Goal: Purchase product/service

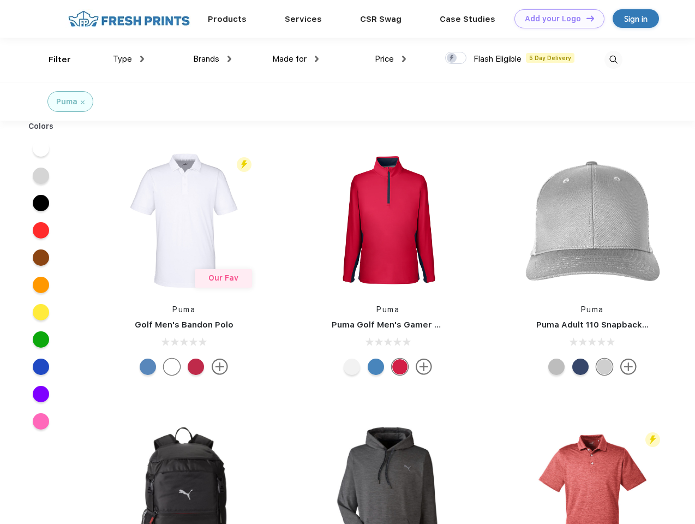
click at [555, 19] on link "Add your Logo Design Tool" at bounding box center [559, 18] width 90 height 19
click at [0, 0] on div "Design Tool" at bounding box center [0, 0] width 0 height 0
click at [585, 18] on link "Add your Logo Design Tool" at bounding box center [559, 18] width 90 height 19
click at [52, 59] on div "Filter" at bounding box center [60, 59] width 22 height 13
click at [129, 59] on span "Type" at bounding box center [122, 59] width 19 height 10
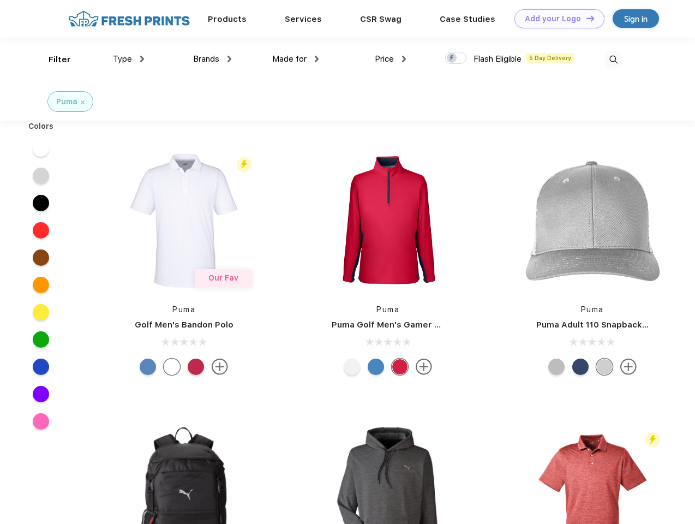
click at [212, 59] on span "Brands" at bounding box center [206, 59] width 26 height 10
click at [296, 59] on span "Made for" at bounding box center [289, 59] width 34 height 10
click at [391, 59] on span "Price" at bounding box center [384, 59] width 19 height 10
click at [456, 58] on div at bounding box center [455, 58] width 21 height 12
click at [452, 58] on input "checkbox" at bounding box center [448, 54] width 7 height 7
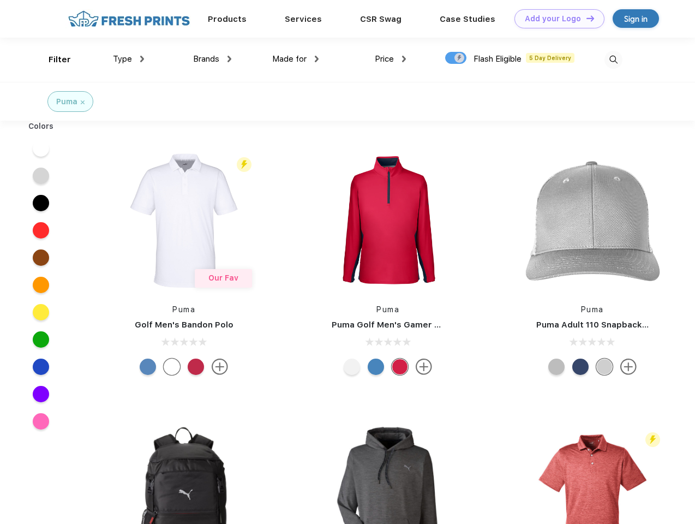
click at [613, 59] on img at bounding box center [613, 60] width 18 height 18
